Goal: Obtain resource: Obtain resource

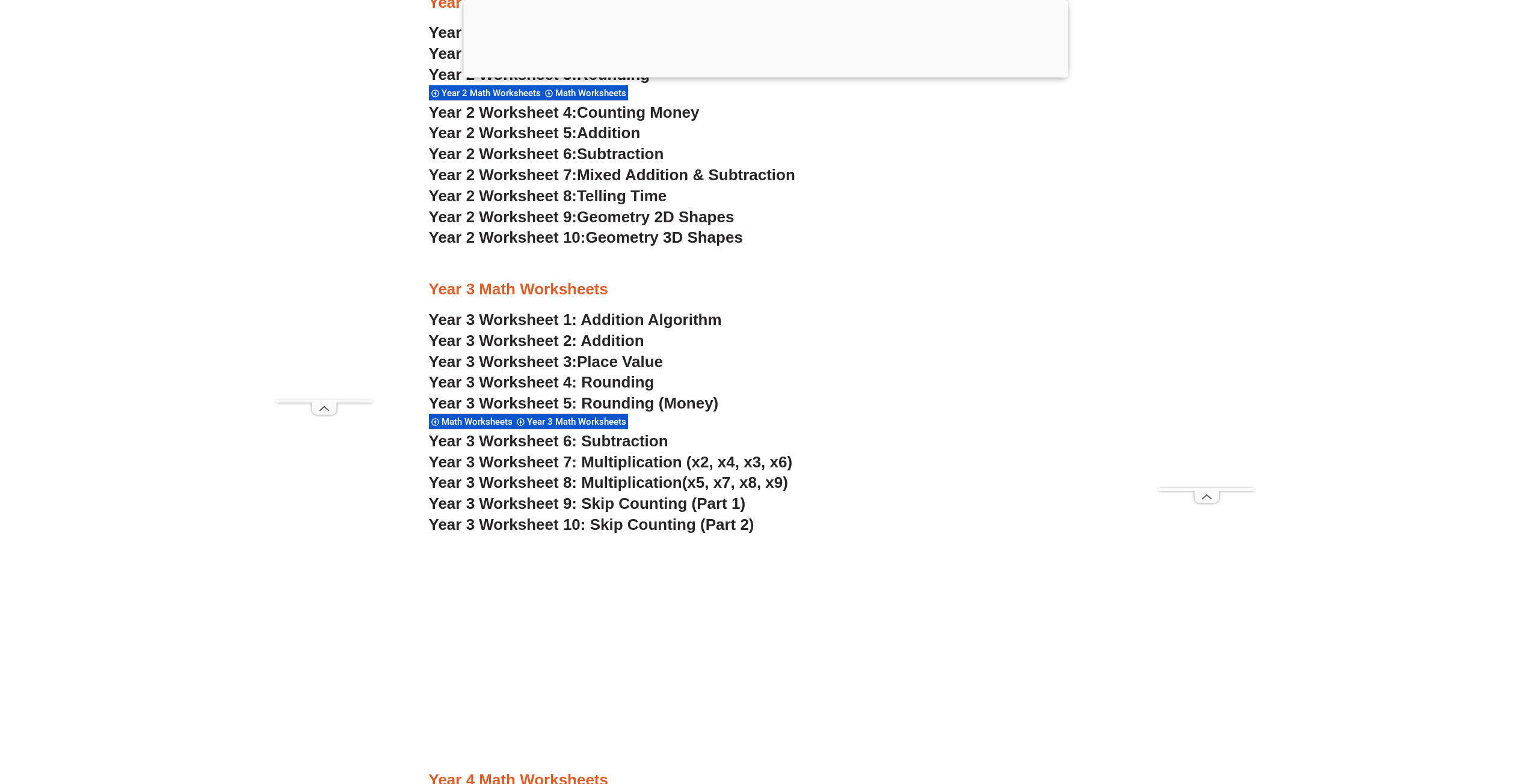
scroll to position [1733, 0]
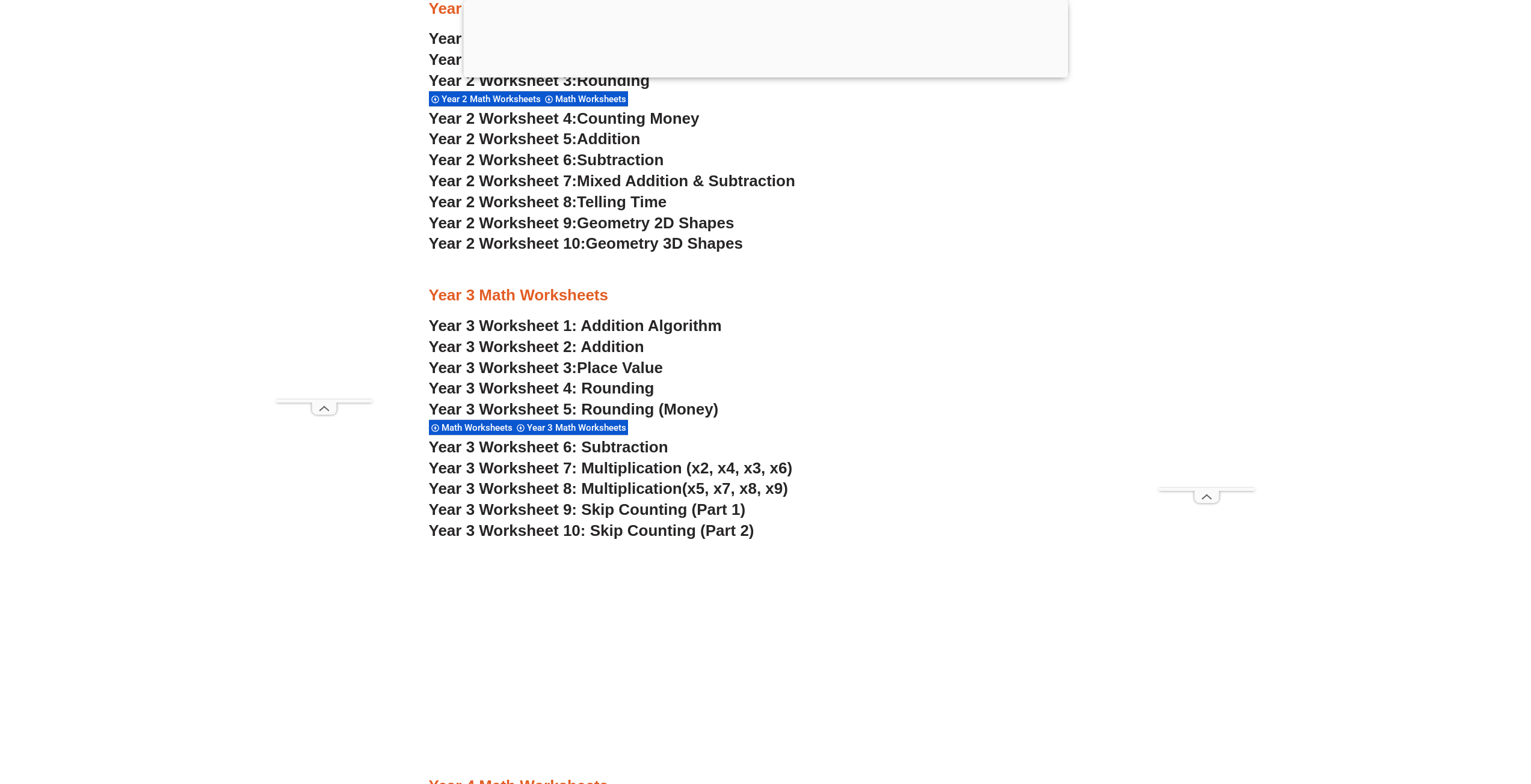
click at [576, 411] on span "Year 3 Worksheet 5: Rounding (Money)" at bounding box center [573, 410] width 290 height 18
click at [626, 384] on span "Year 3 Worksheet 4: Rounding" at bounding box center [542, 388] width 226 height 18
click at [583, 367] on span "Place Value" at bounding box center [619, 368] width 86 height 18
click at [649, 323] on link "Year 3 Worksheet 1: Addition Algorithm" at bounding box center [575, 326] width 292 height 18
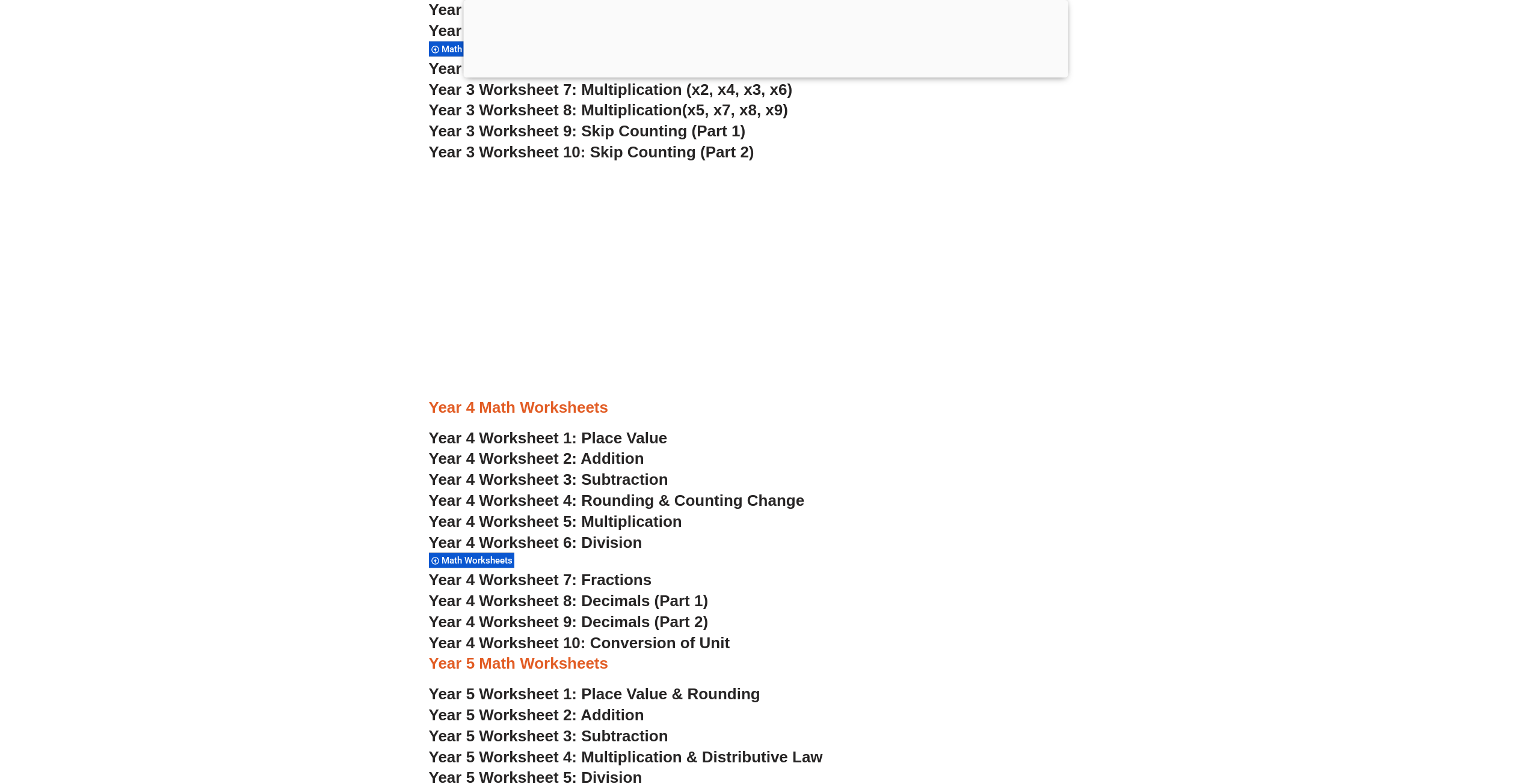
scroll to position [2235, 0]
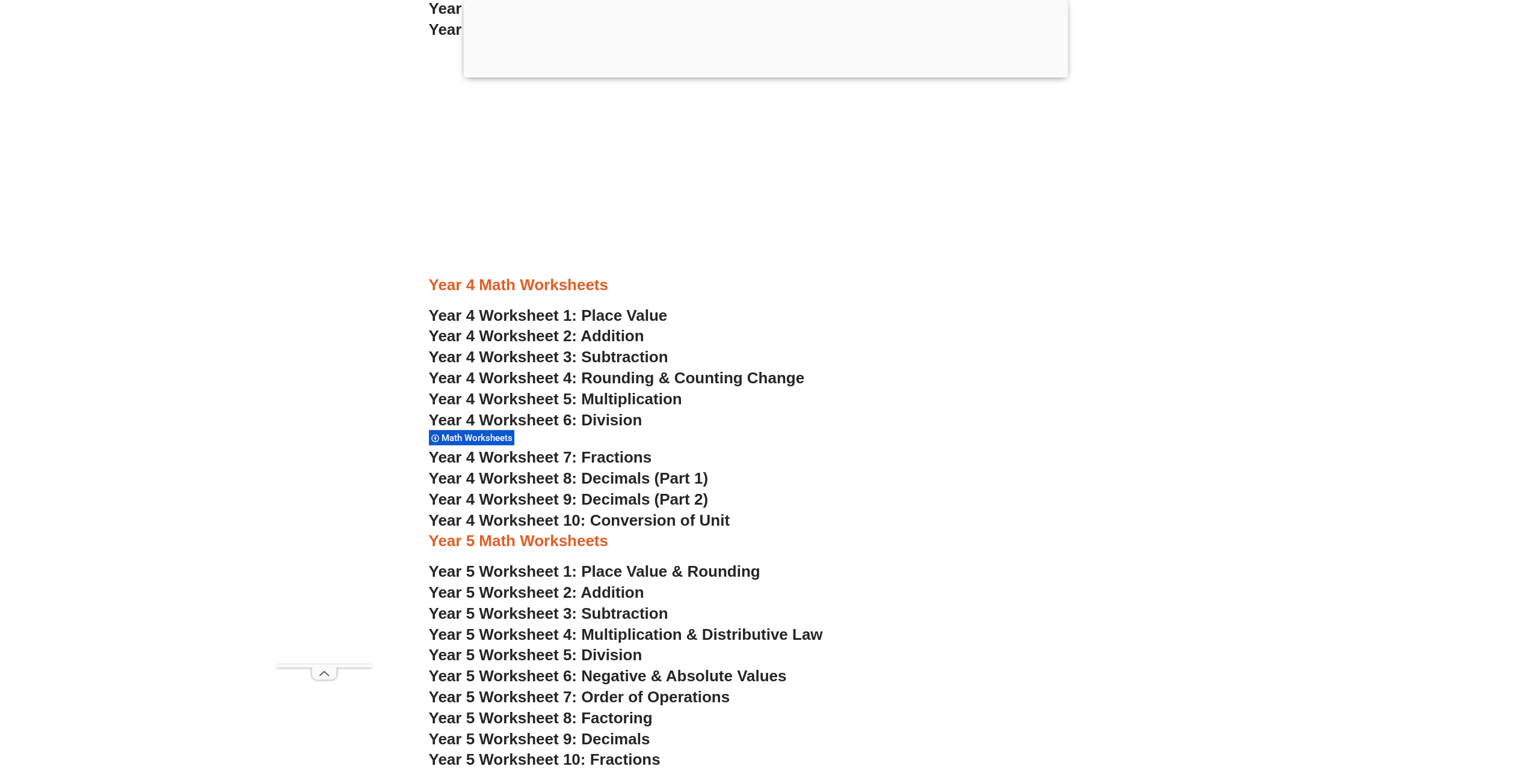
click at [611, 478] on span "Year 4 Worksheet 8: Decimals (Part 1)" at bounding box center [569, 478] width 280 height 18
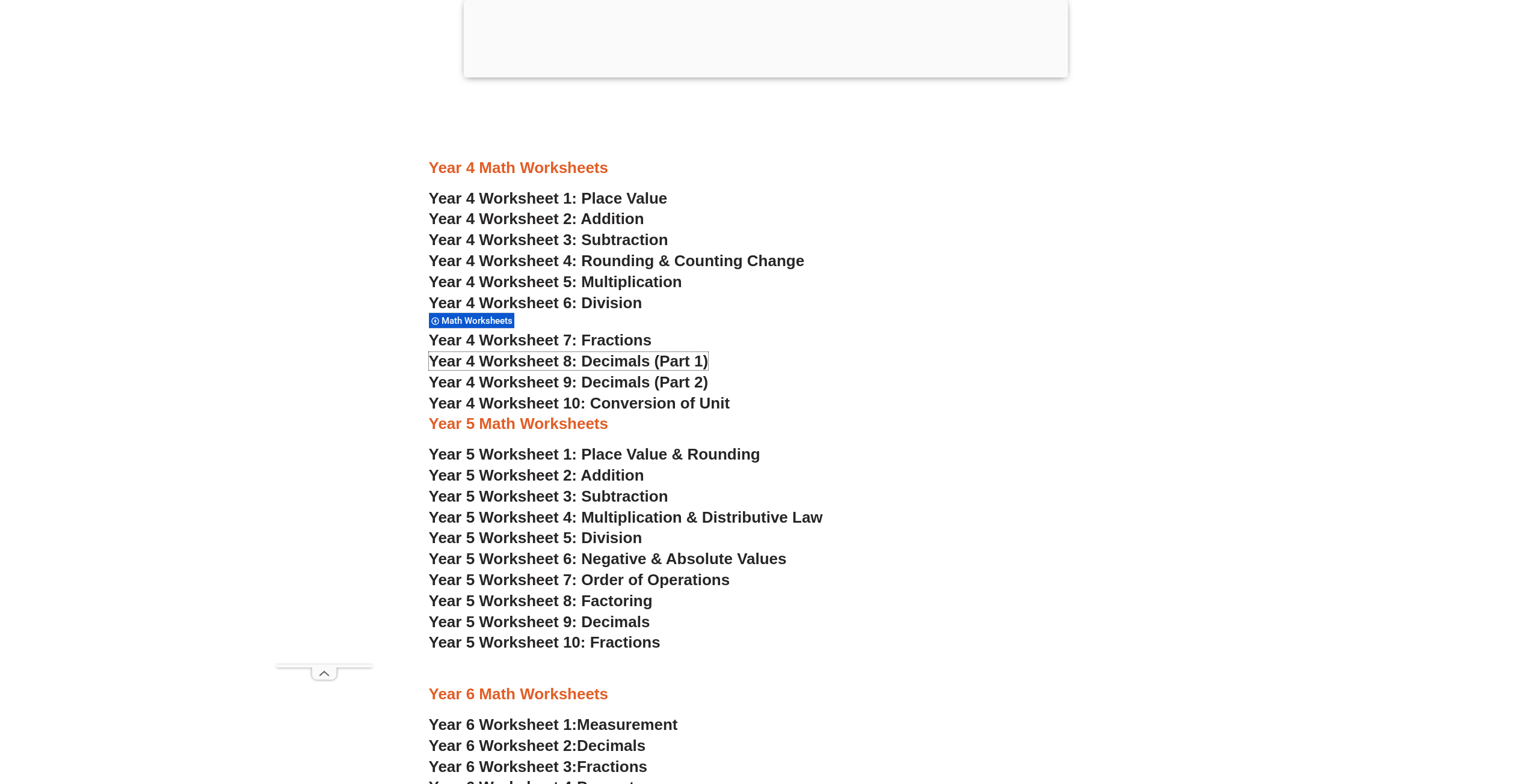
scroll to position [2435, 0]
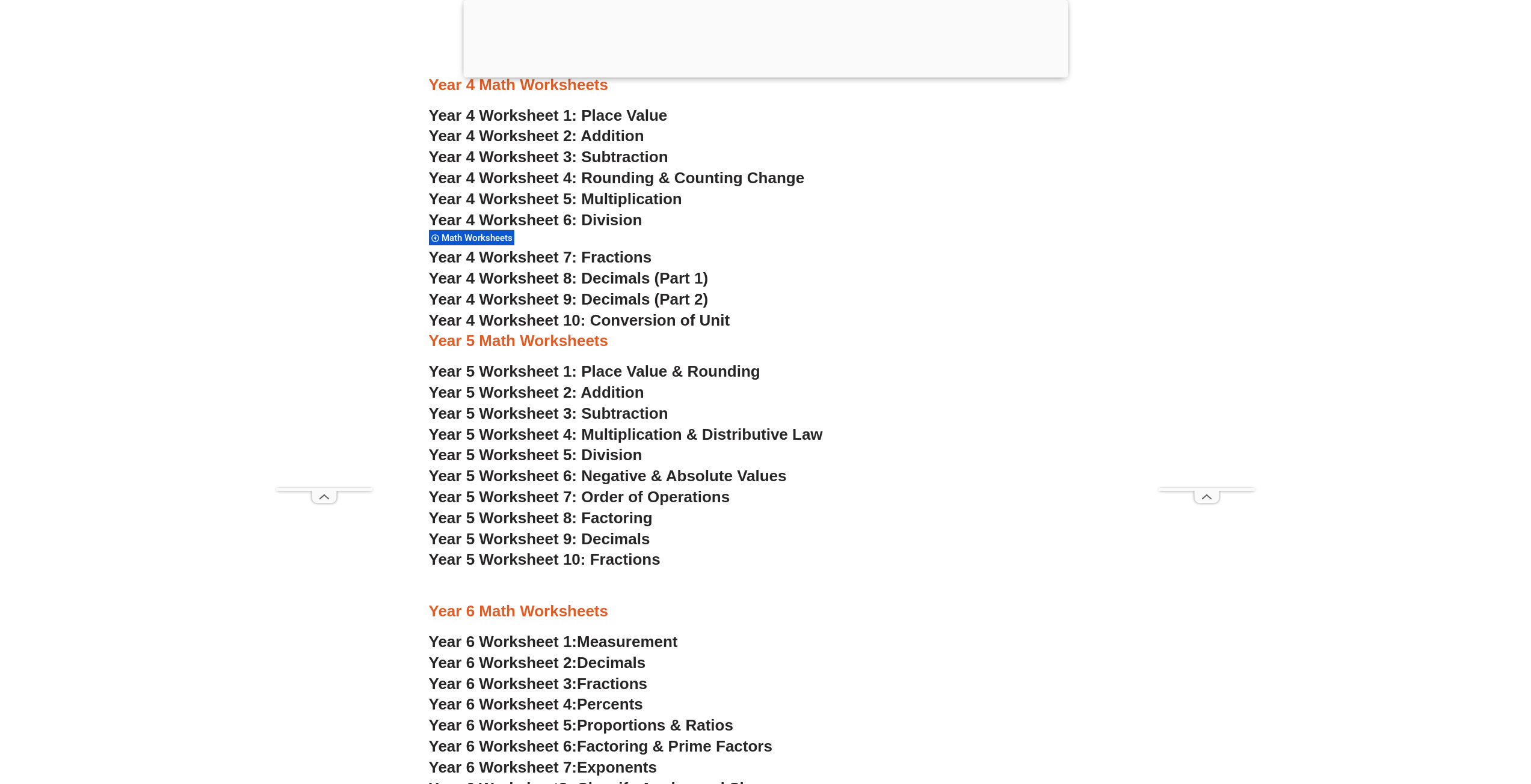
click at [608, 219] on span "Year 4 Worksheet 6: Division" at bounding box center [535, 220] width 214 height 18
click at [691, 436] on span "Year 5 Worksheet 4: Multiplication & Distributive Law" at bounding box center [626, 435] width 394 height 18
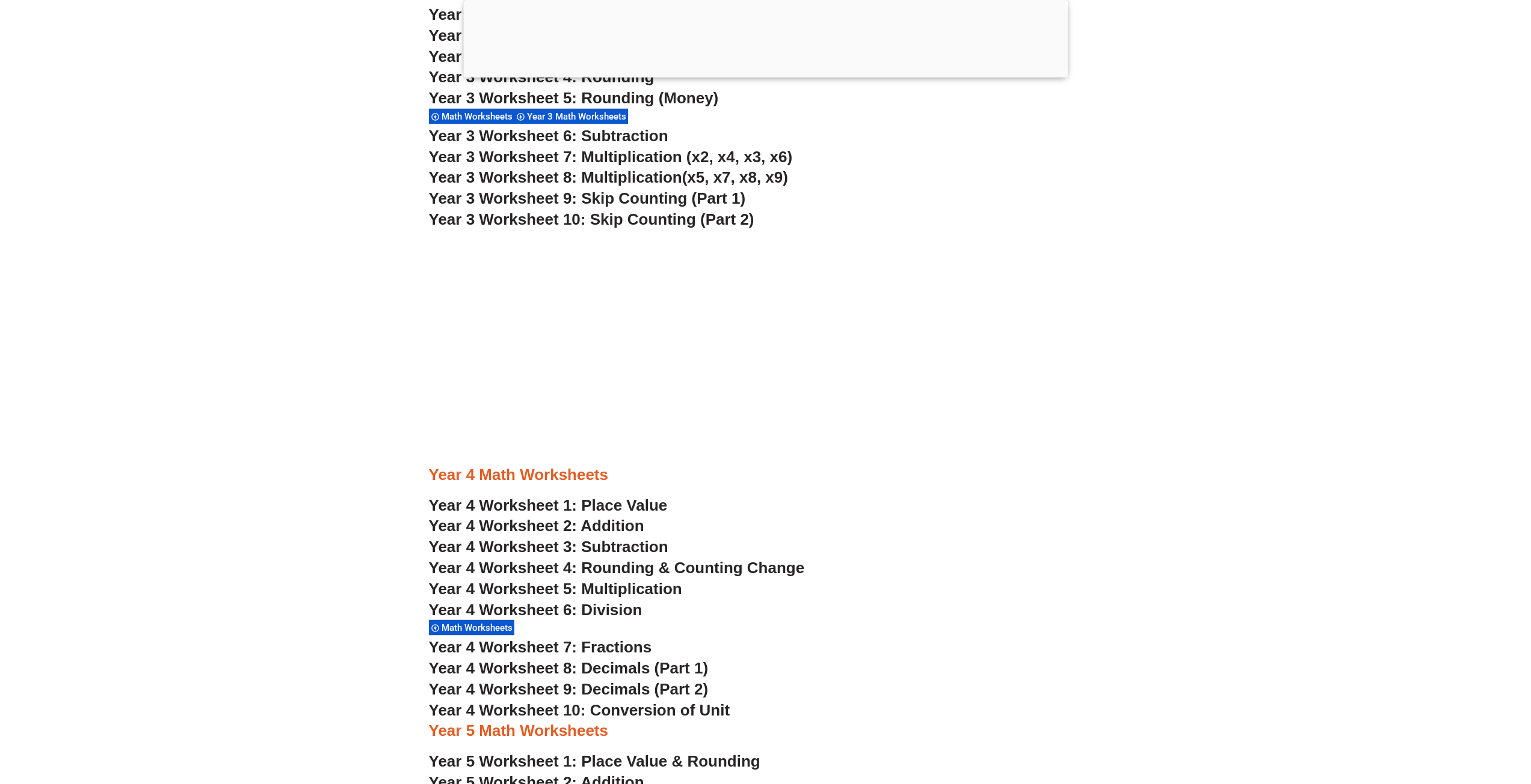
scroll to position [1733, 0]
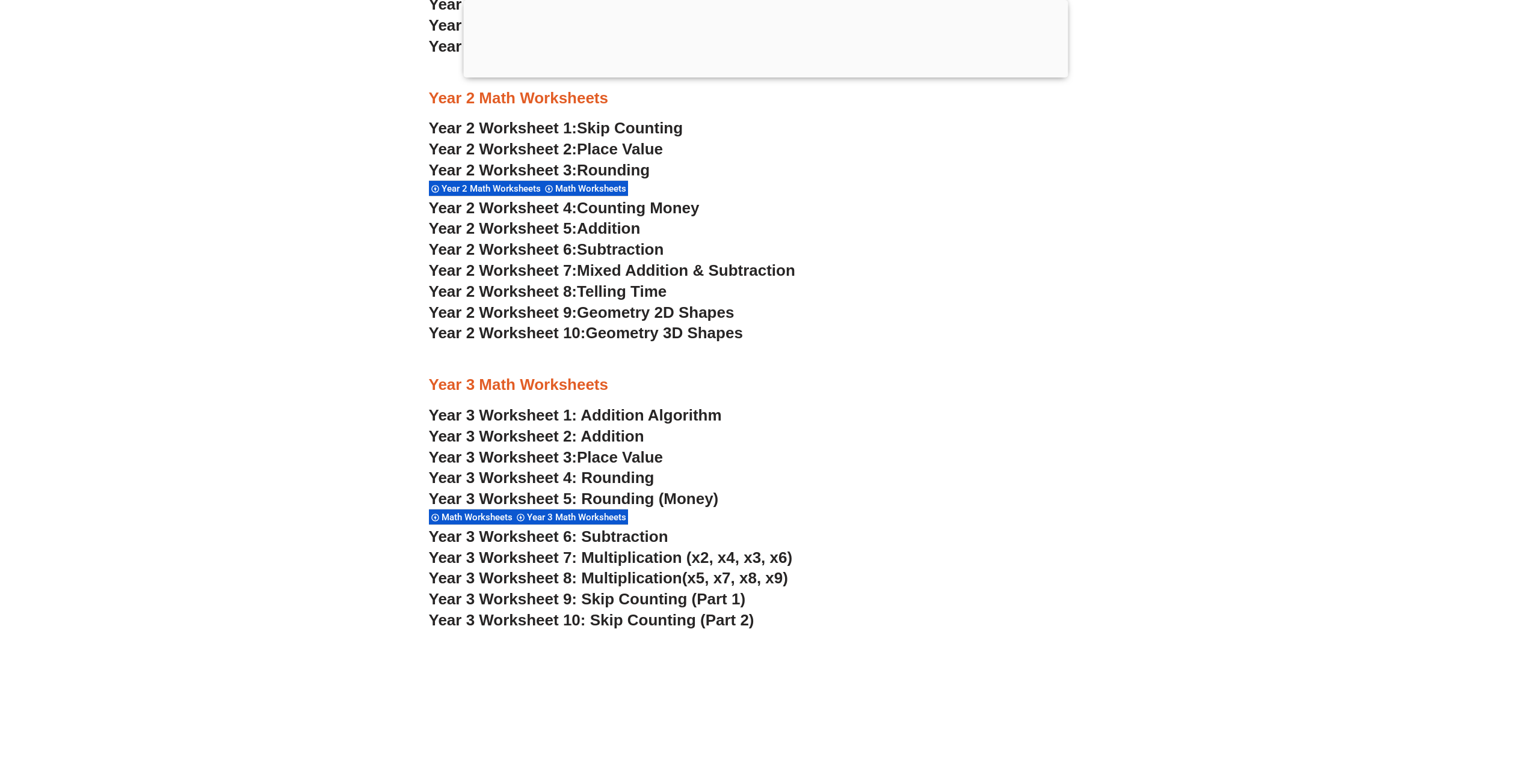
click at [614, 291] on span "Telling Time" at bounding box center [621, 291] width 89 height 18
click at [632, 310] on span "Geometry 2D Shapes" at bounding box center [655, 312] width 157 height 18
click at [653, 332] on span "Geometry 3D Shapes" at bounding box center [663, 333] width 157 height 18
click at [637, 268] on span "Mixed Addition & Subtraction" at bounding box center [686, 271] width 218 height 18
